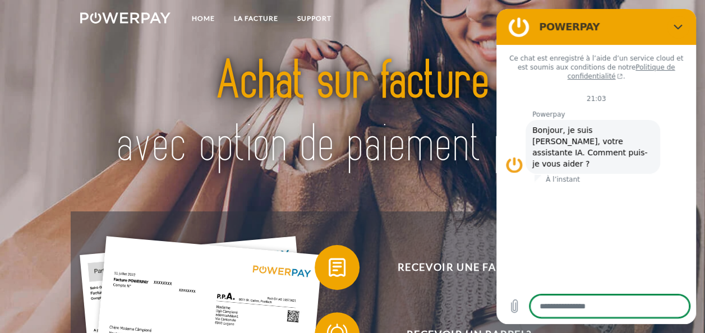
scroll to position [115, 0]
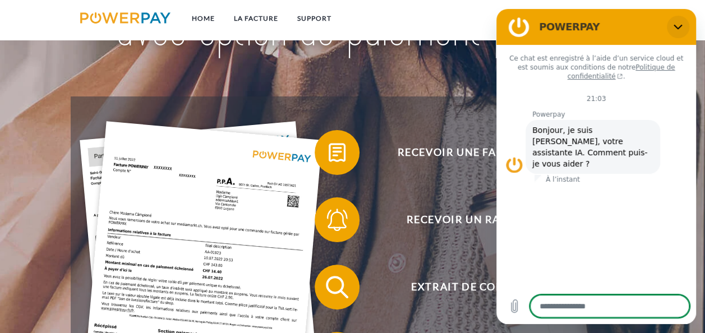
click at [676, 25] on icon "Fermer" at bounding box center [677, 27] width 8 height 5
type textarea "*"
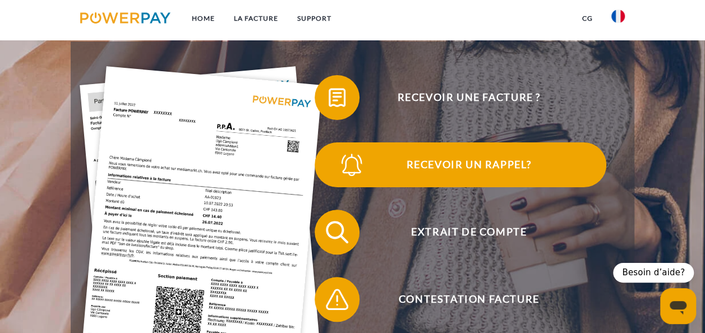
scroll to position [174, 0]
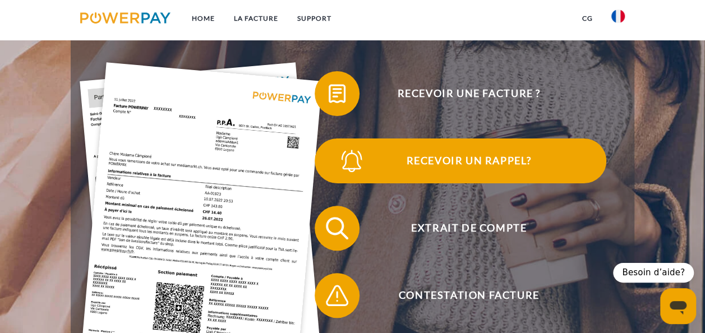
click at [430, 232] on span "Extrait de compte" at bounding box center [468, 228] width 275 height 45
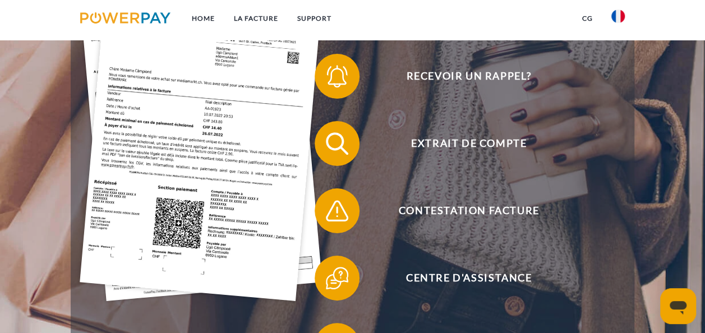
scroll to position [252, 0]
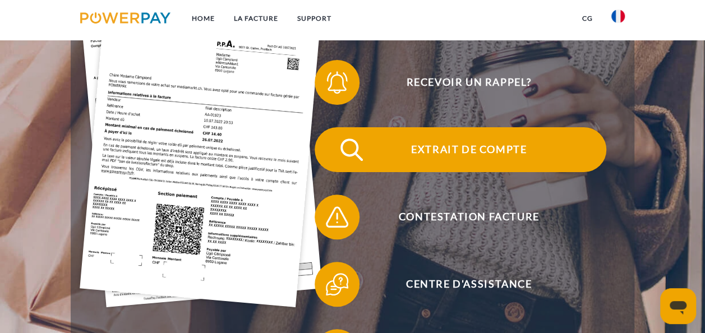
click at [483, 132] on span "Extrait de compte" at bounding box center [468, 149] width 275 height 45
